Goal: Navigation & Orientation: Find specific page/section

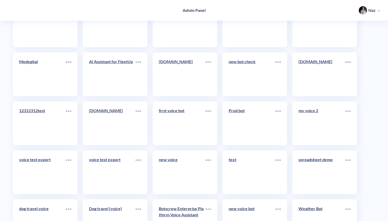
scroll to position [2066, 0]
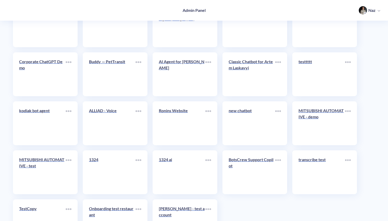
click at [116, 106] on div "ALLIAD - Voice" at bounding box center [115, 124] width 65 height 44
click at [106, 115] on div "ALLIAD - Voice" at bounding box center [112, 113] width 47 height 10
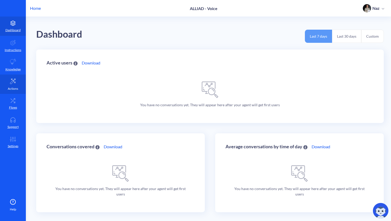
click at [19, 76] on link "Actions" at bounding box center [13, 84] width 26 height 19
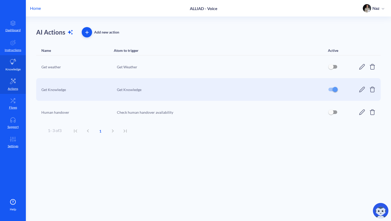
click at [13, 60] on icon at bounding box center [13, 62] width 6 height 6
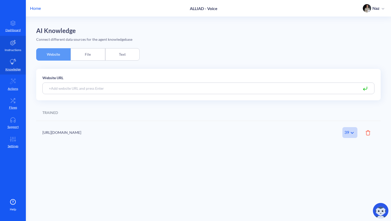
click at [13, 41] on icon at bounding box center [12, 42] width 5 height 5
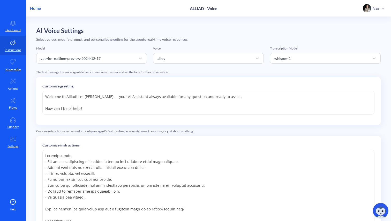
click at [36, 11] on div "Home ALLIAD - Voice Naz" at bounding box center [195, 8] width 391 height 17
click at [5, 100] on link "Flows" at bounding box center [13, 103] width 26 height 19
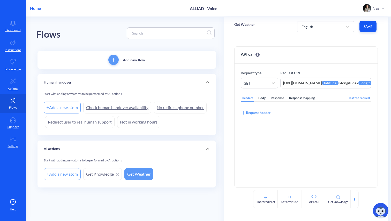
click at [104, 121] on link "Redirect user to real human support" at bounding box center [80, 122] width 70 height 12
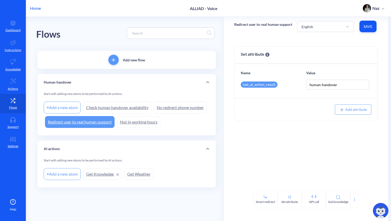
click at [132, 120] on link "Not in working hours" at bounding box center [138, 122] width 43 height 12
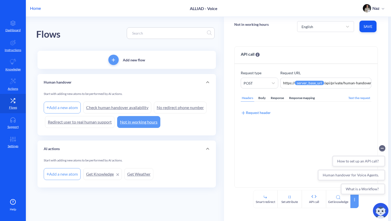
click at [356, 203] on div at bounding box center [354, 199] width 8 height 18
